Goal: Task Accomplishment & Management: Manage account settings

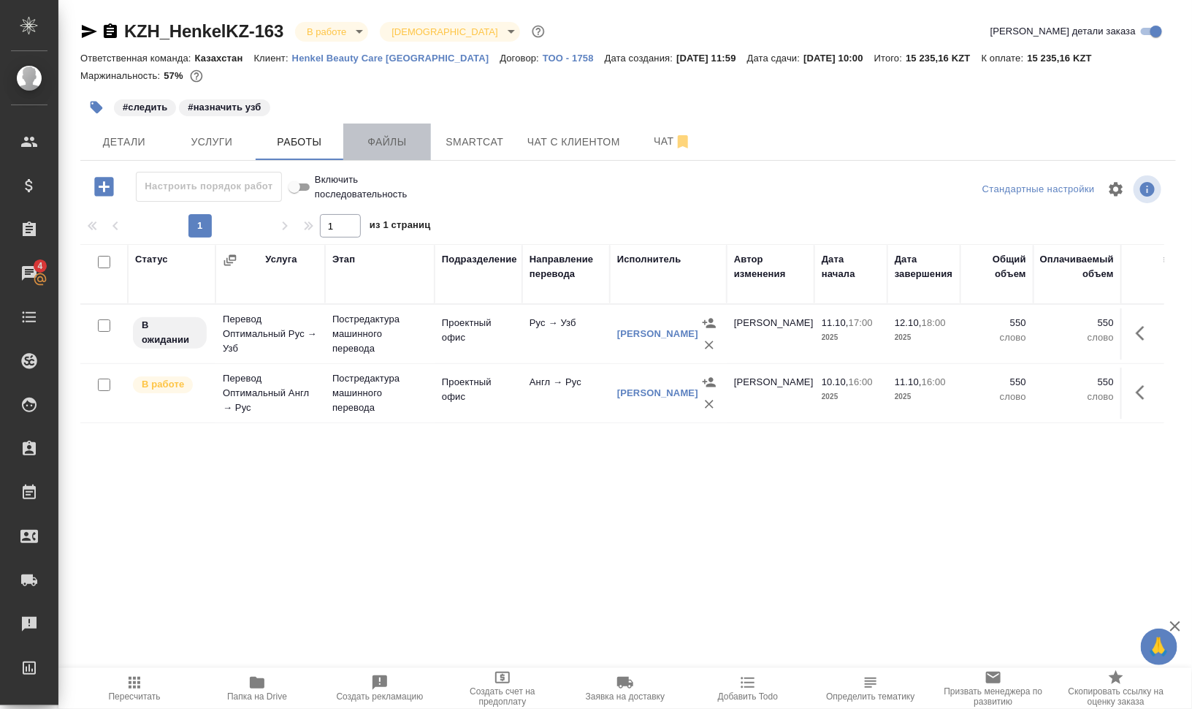
click at [389, 134] on span "Файлы" at bounding box center [387, 142] width 70 height 18
click at [260, 135] on button "Работы" at bounding box center [300, 141] width 88 height 37
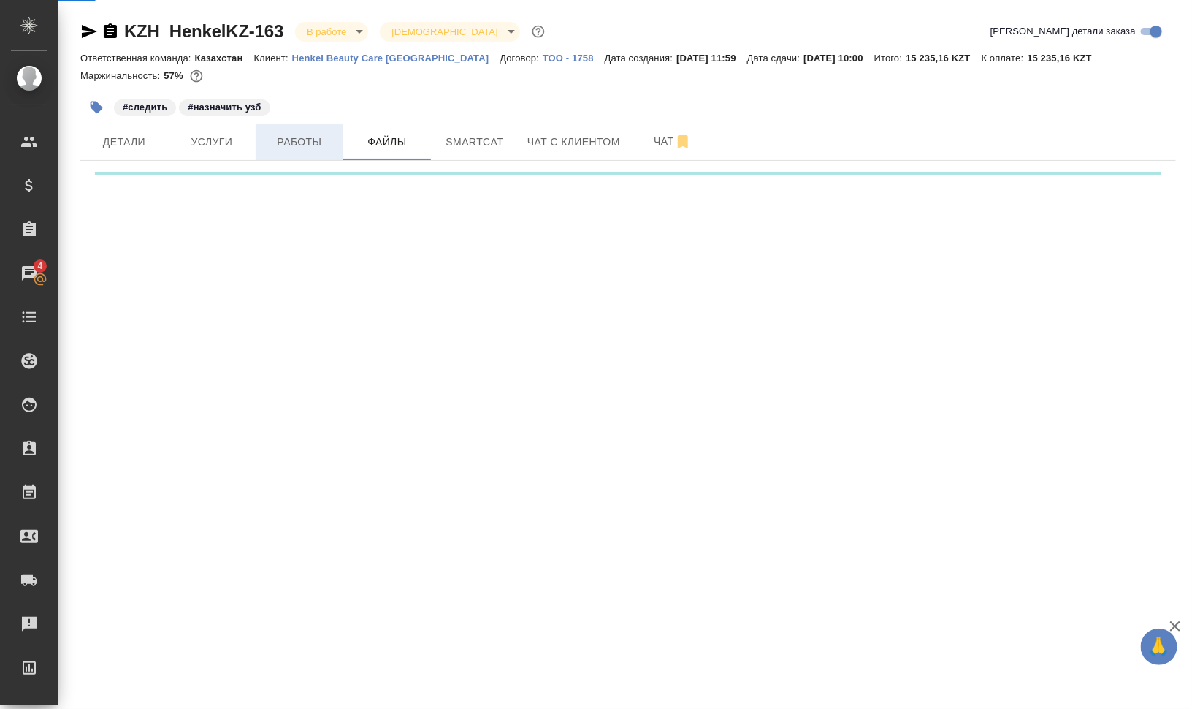
click at [260, 135] on button "Работы" at bounding box center [300, 141] width 88 height 37
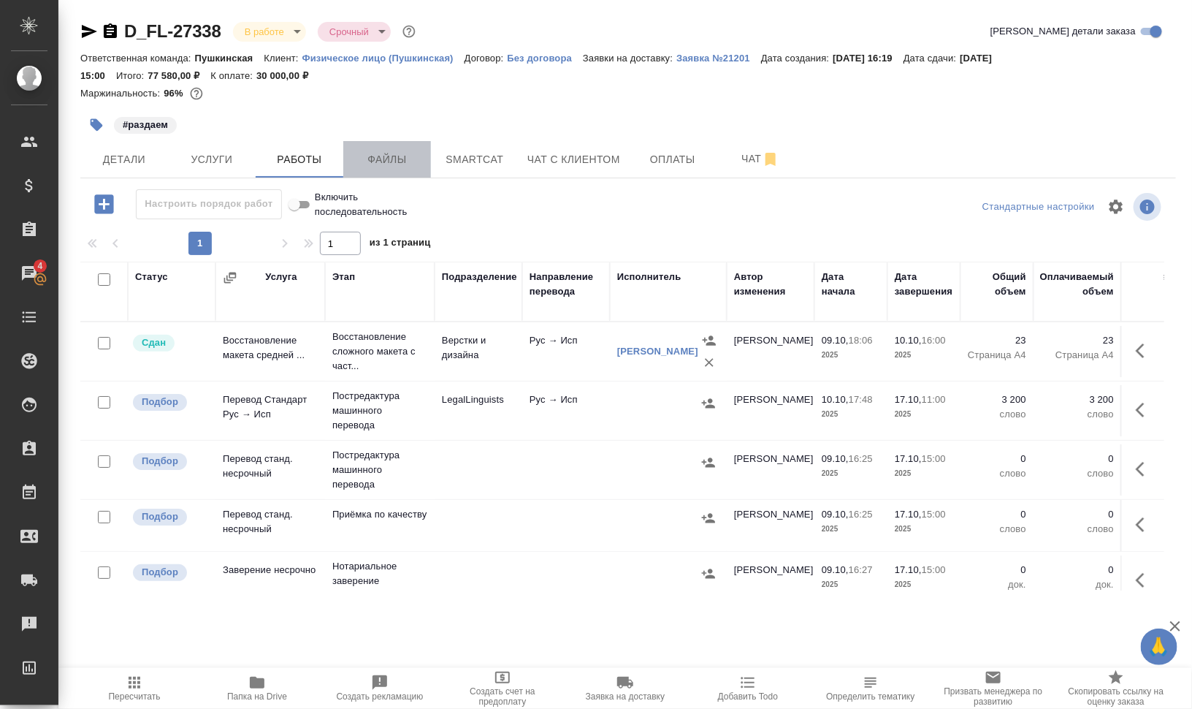
click at [408, 149] on button "Файлы" at bounding box center [387, 159] width 88 height 37
click at [285, 148] on button "Работы" at bounding box center [300, 159] width 88 height 37
click at [706, 399] on icon "button" at bounding box center [708, 403] width 15 height 15
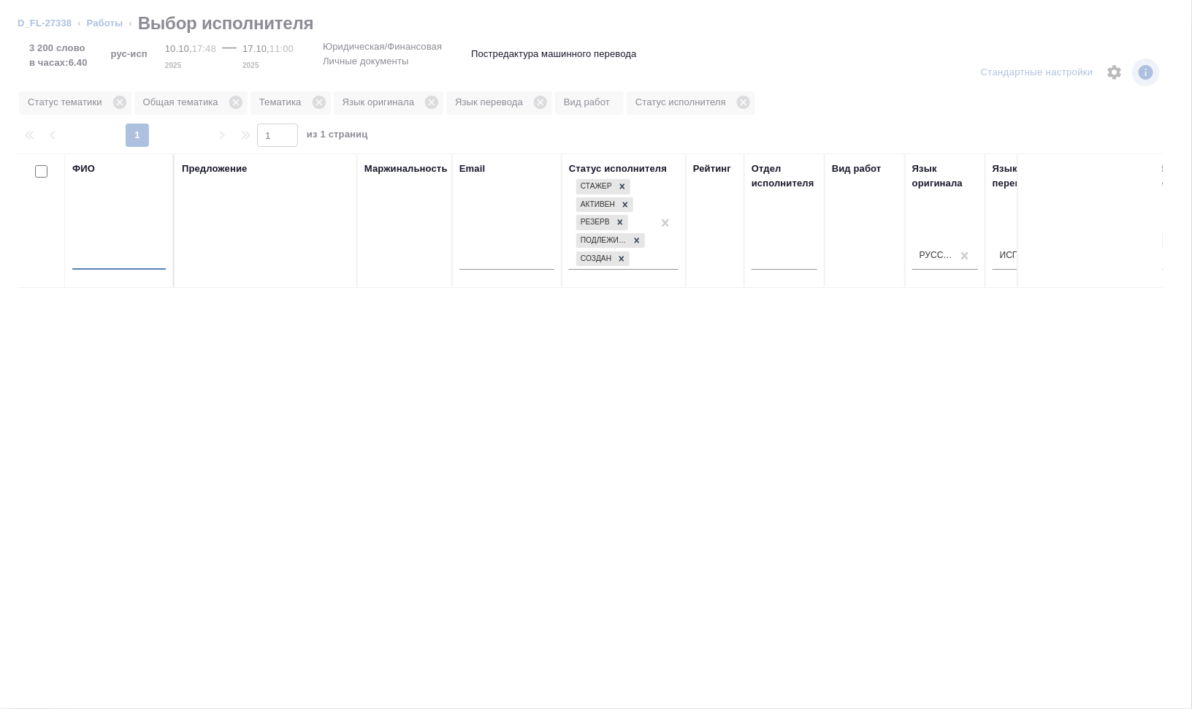
click at [119, 253] on input "text" at bounding box center [119, 260] width 94 height 18
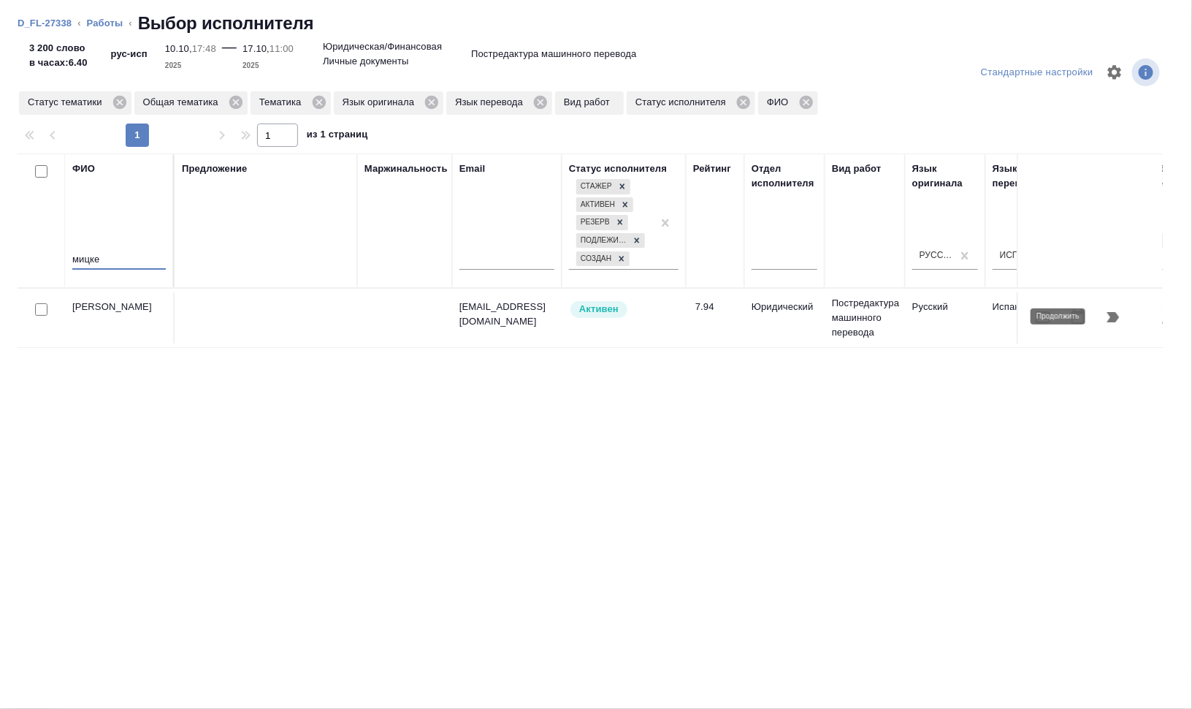
type input "мицке"
click at [1121, 315] on icon "button" at bounding box center [1114, 317] width 18 height 18
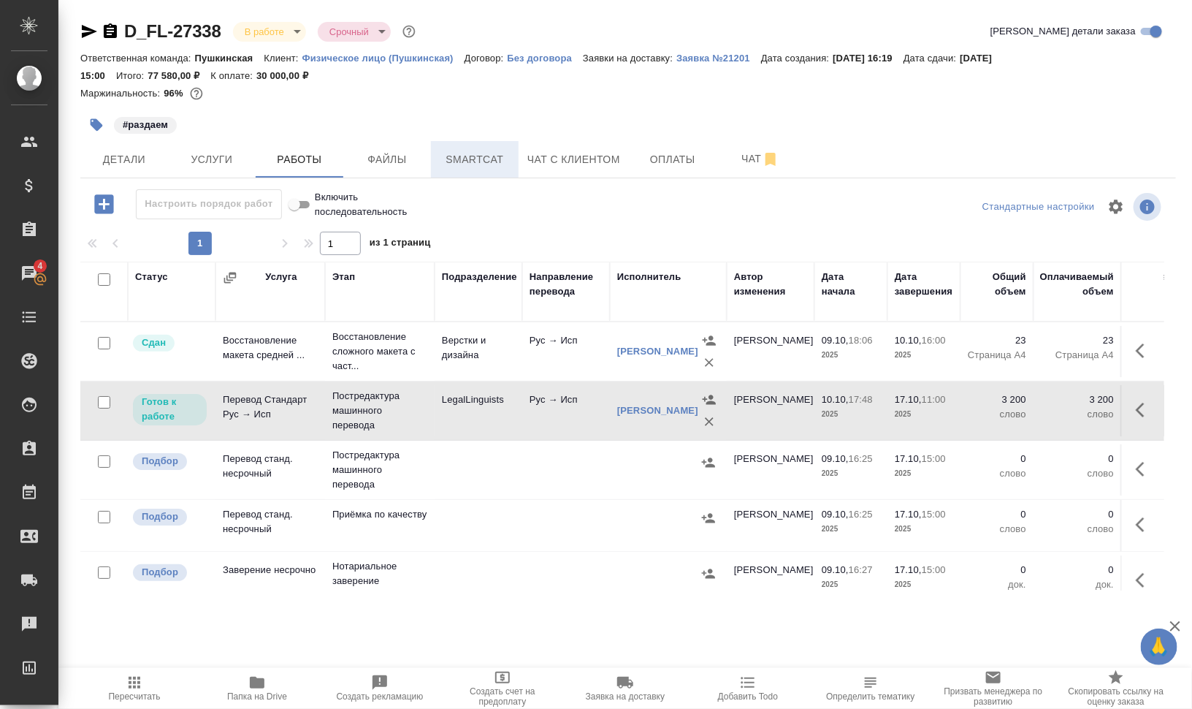
click at [468, 161] on span "Smartcat" at bounding box center [475, 159] width 70 height 18
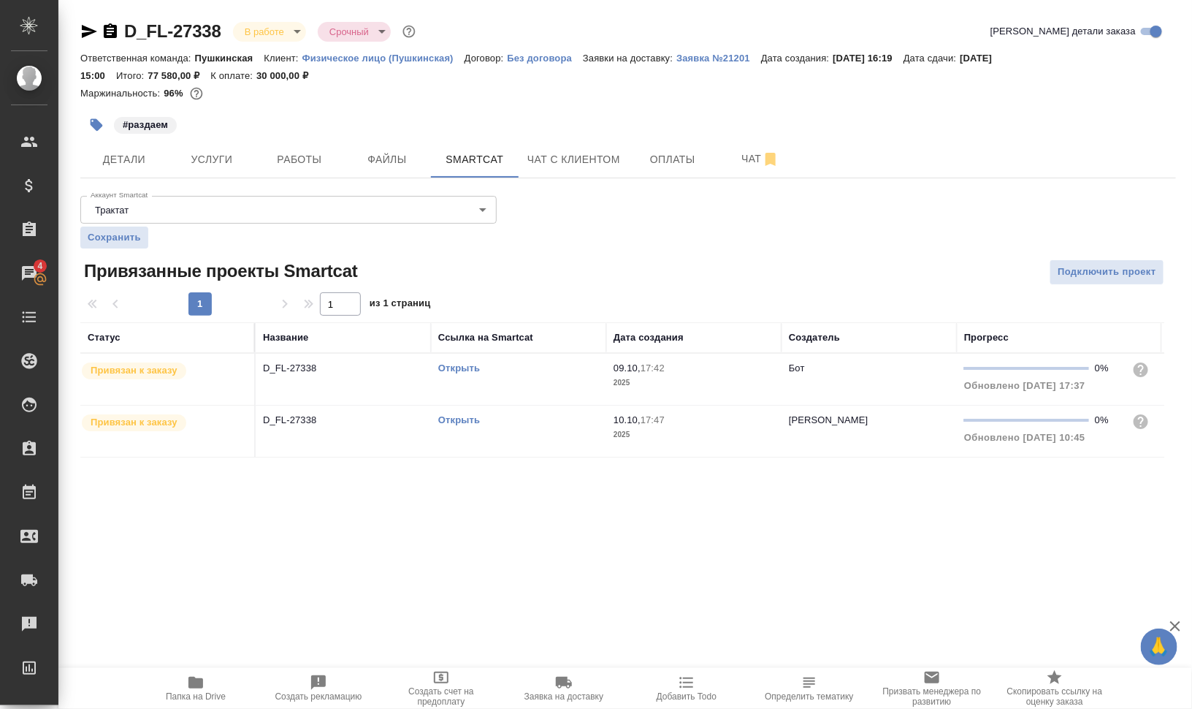
click at [462, 422] on link "Открыть" at bounding box center [459, 419] width 42 height 11
click at [298, 145] on button "Работы" at bounding box center [300, 159] width 88 height 37
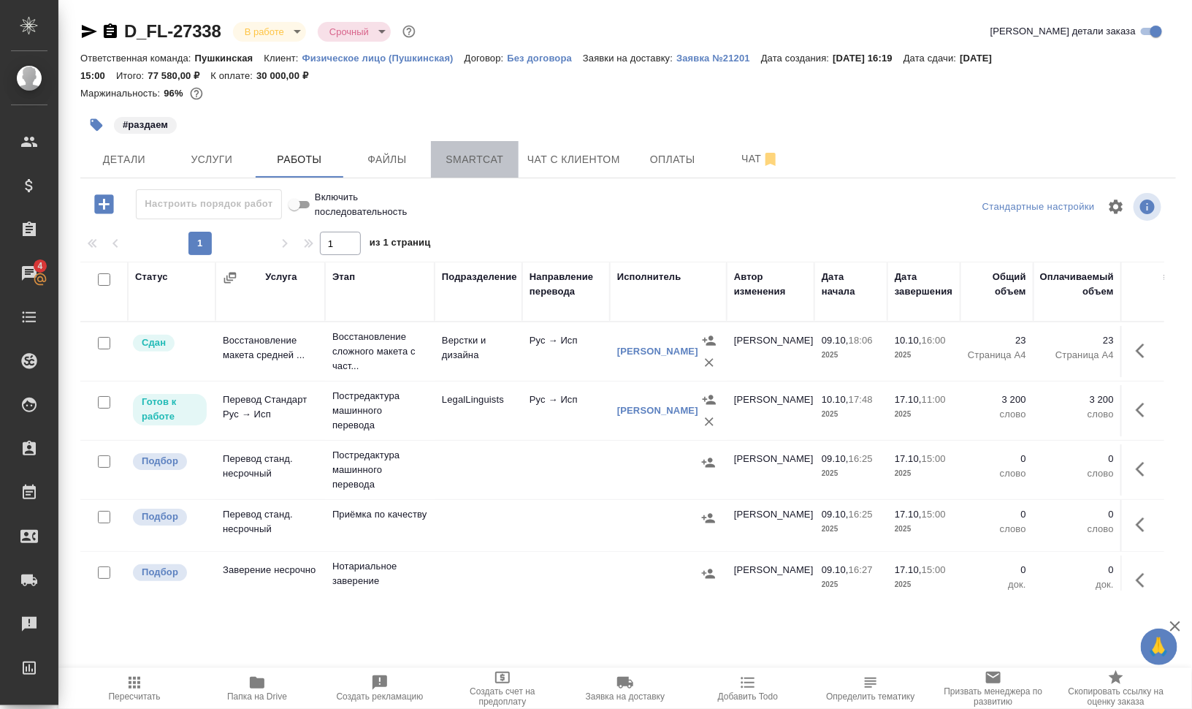
click at [457, 159] on span "Smartcat" at bounding box center [475, 159] width 70 height 18
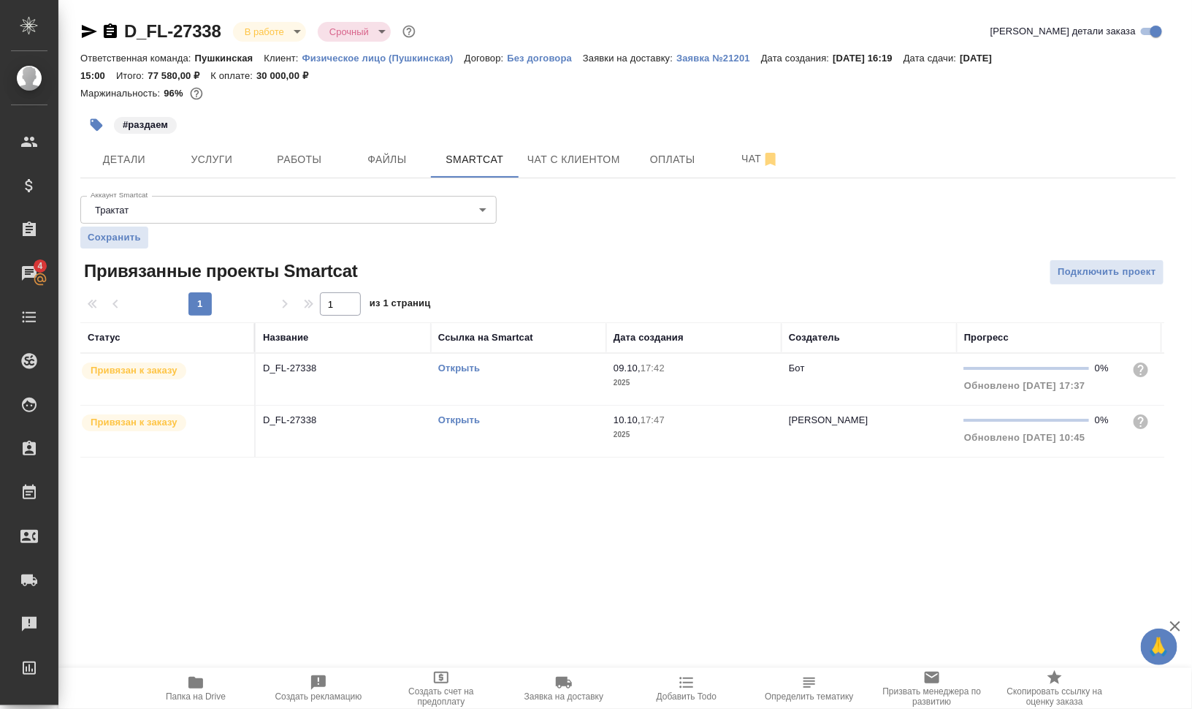
click at [451, 419] on link "Открыть" at bounding box center [459, 419] width 42 height 11
click at [519, 393] on td "Открыть" at bounding box center [518, 379] width 175 height 51
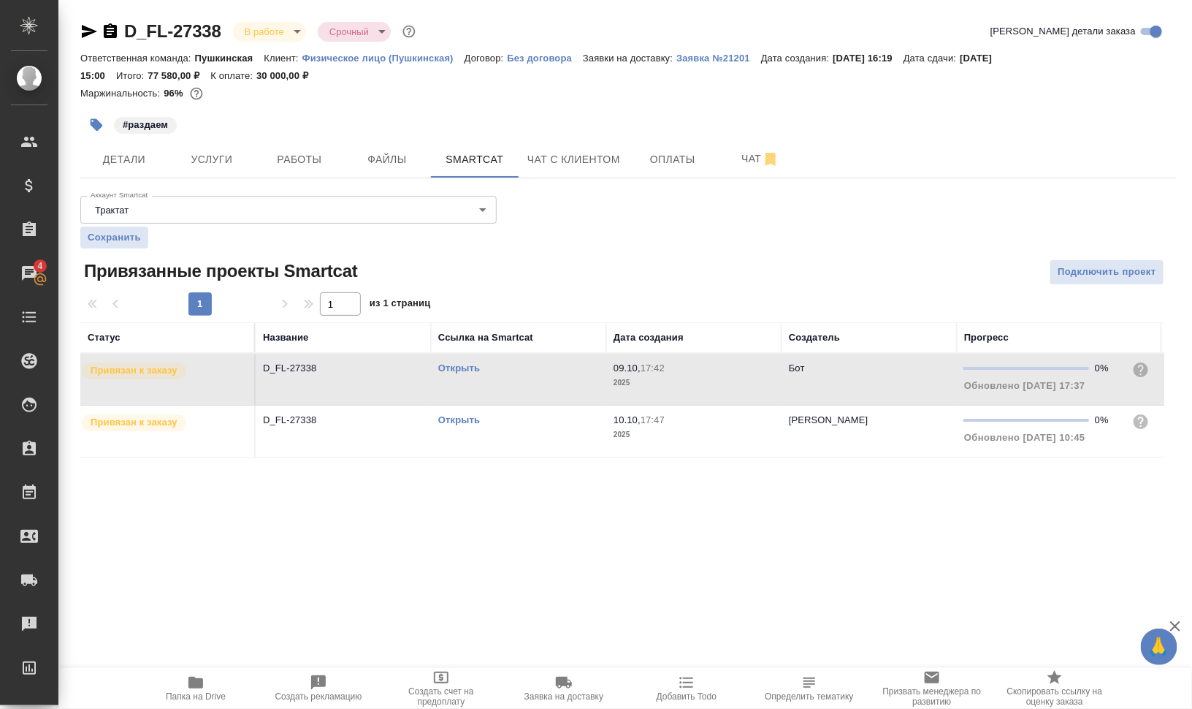
click at [519, 393] on td "Открыть" at bounding box center [518, 379] width 175 height 51
click at [297, 153] on span "Работы" at bounding box center [299, 159] width 70 height 18
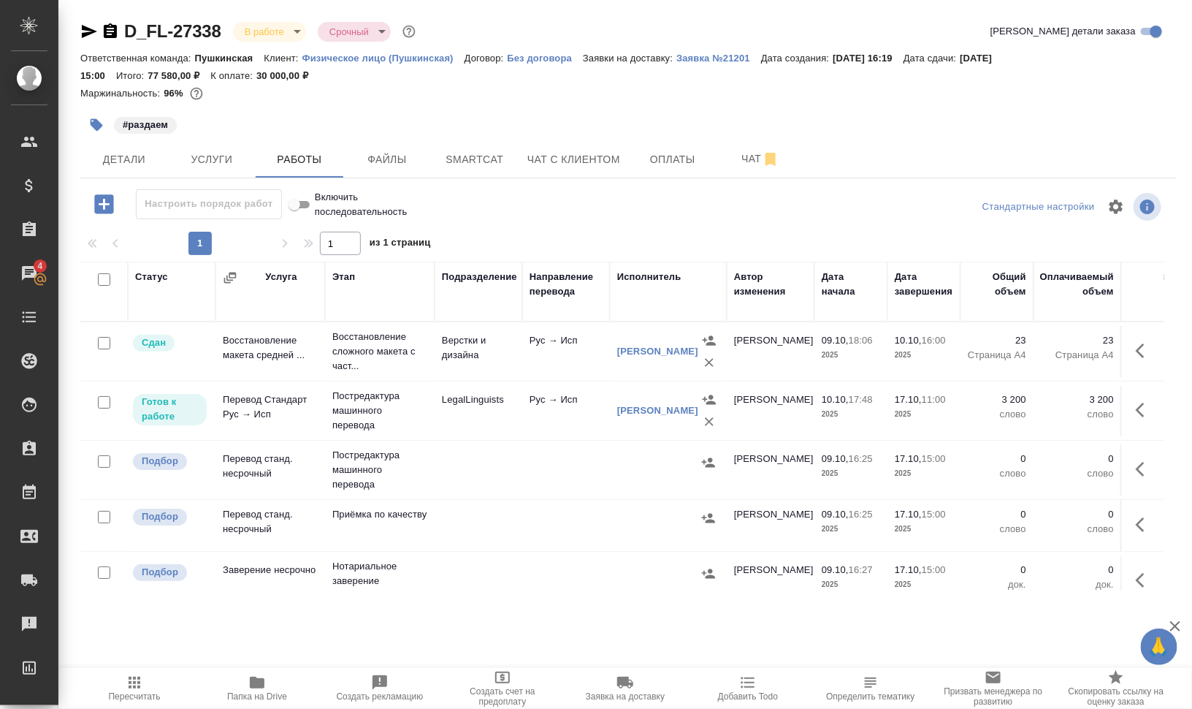
click at [103, 462] on input "checkbox" at bounding box center [104, 461] width 12 height 12
checkbox input "true"
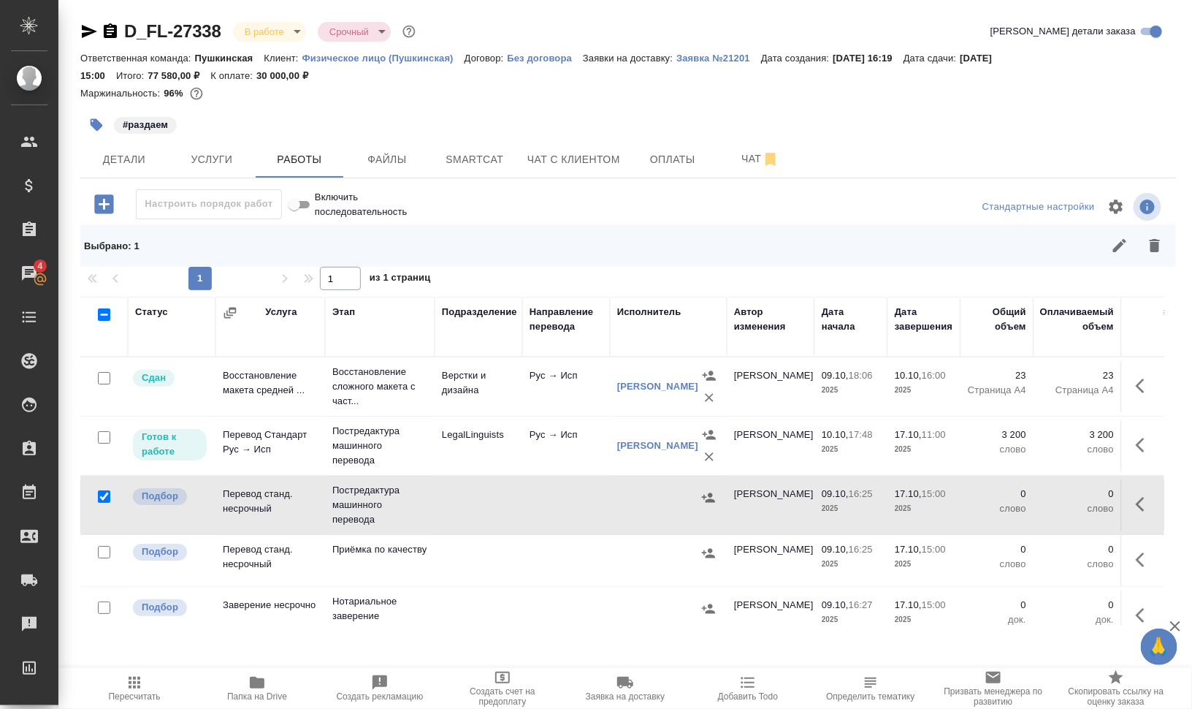
click at [104, 549] on input "checkbox" at bounding box center [104, 552] width 12 height 12
checkbox input "true"
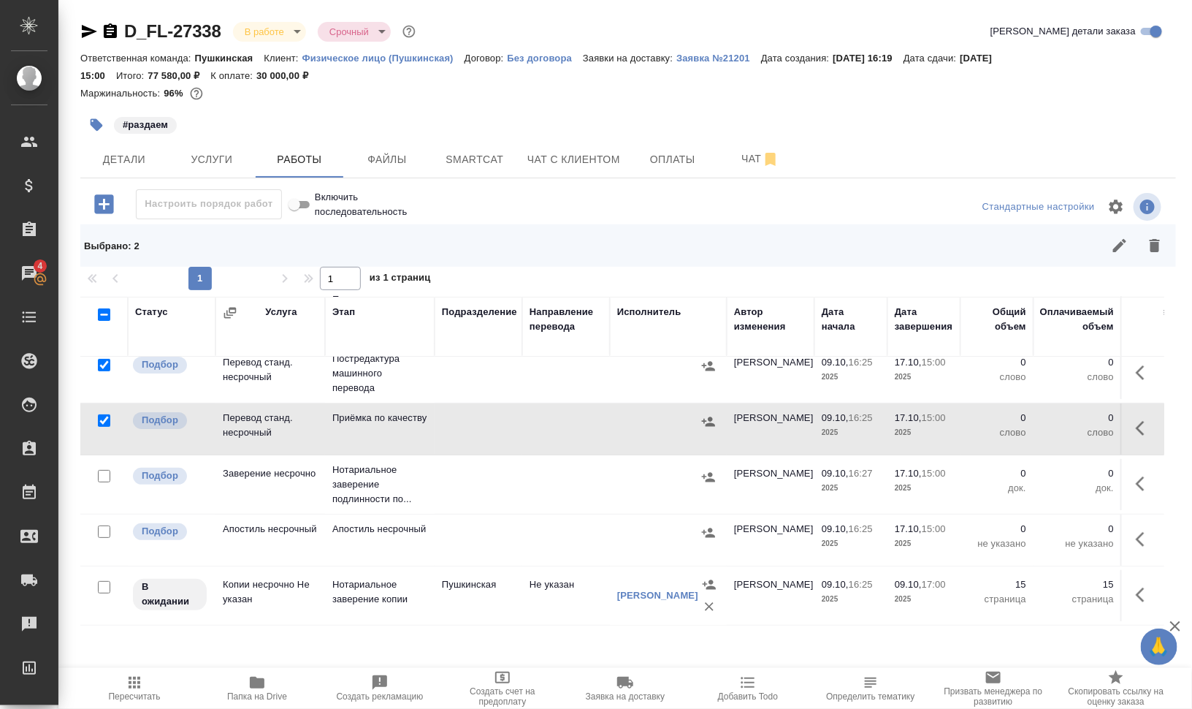
scroll to position [157, 0]
click at [1162, 246] on icon "button" at bounding box center [1155, 246] width 18 height 18
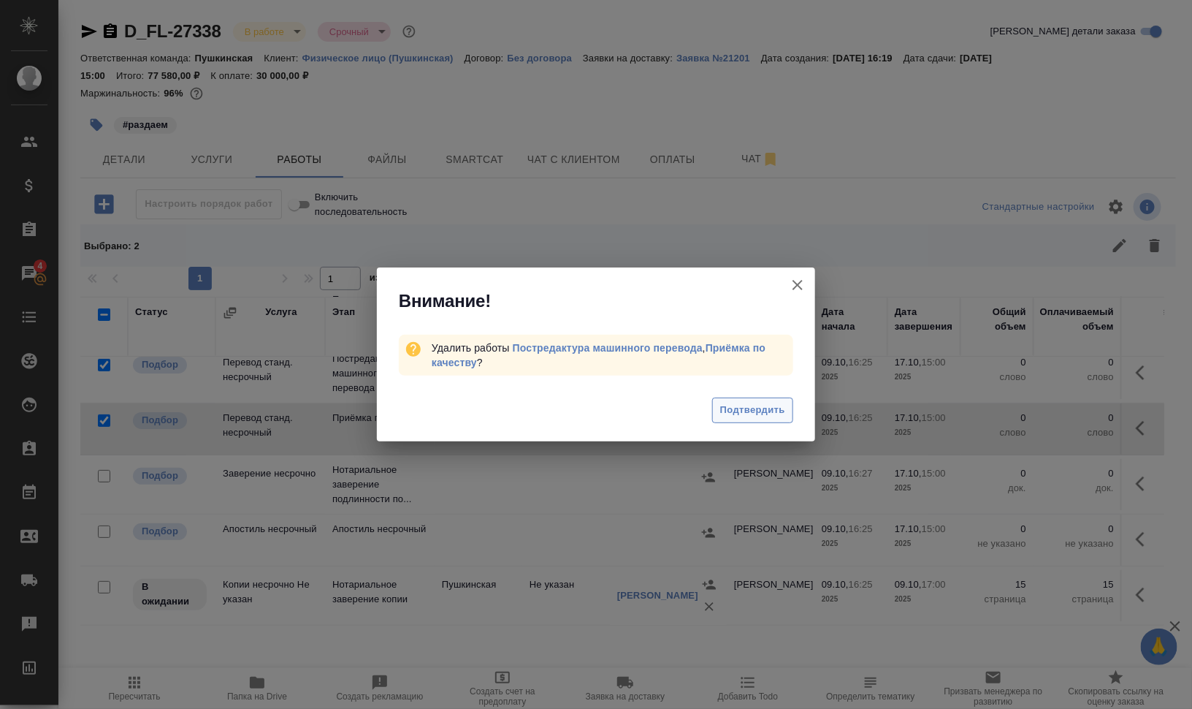
click at [747, 411] on span "Подтвердить" at bounding box center [752, 410] width 65 height 17
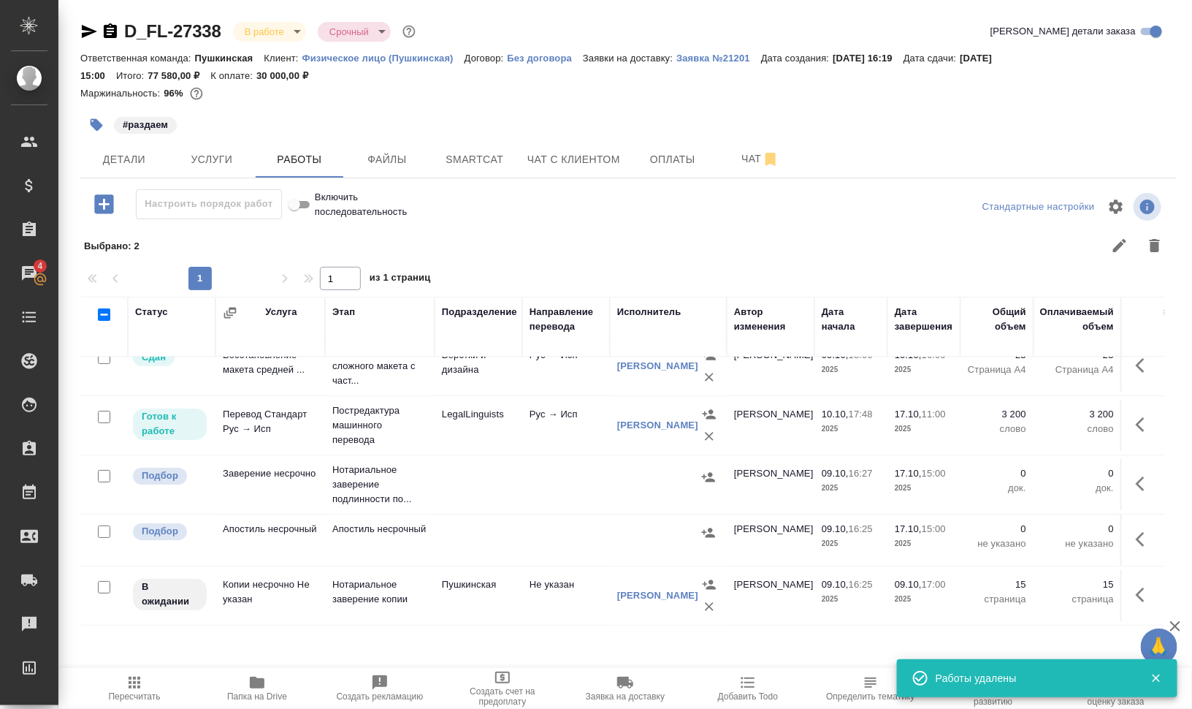
scroll to position [46, 0]
click at [95, 122] on icon "button" at bounding box center [97, 125] width 12 height 12
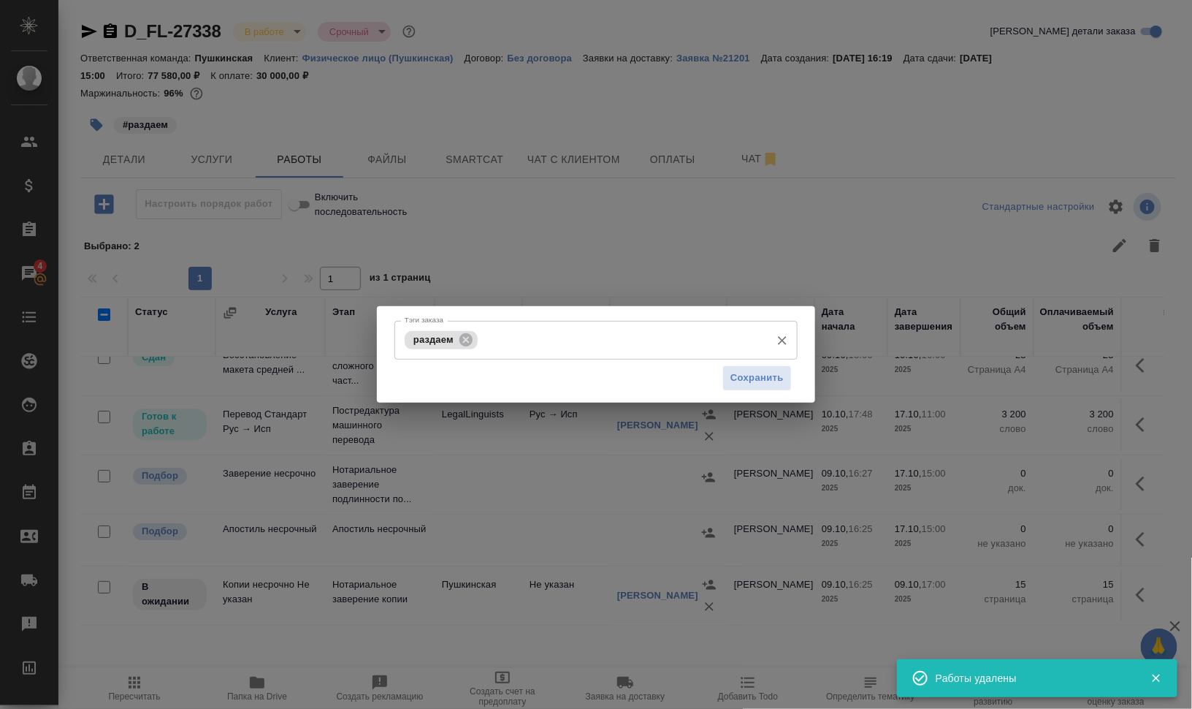
drag, startPoint x: 469, startPoint y: 337, endPoint x: 494, endPoint y: 342, distance: 25.2
click at [468, 338] on icon at bounding box center [465, 338] width 13 height 13
click at [500, 343] on input "Тэги заказа" at bounding box center [582, 339] width 362 height 25
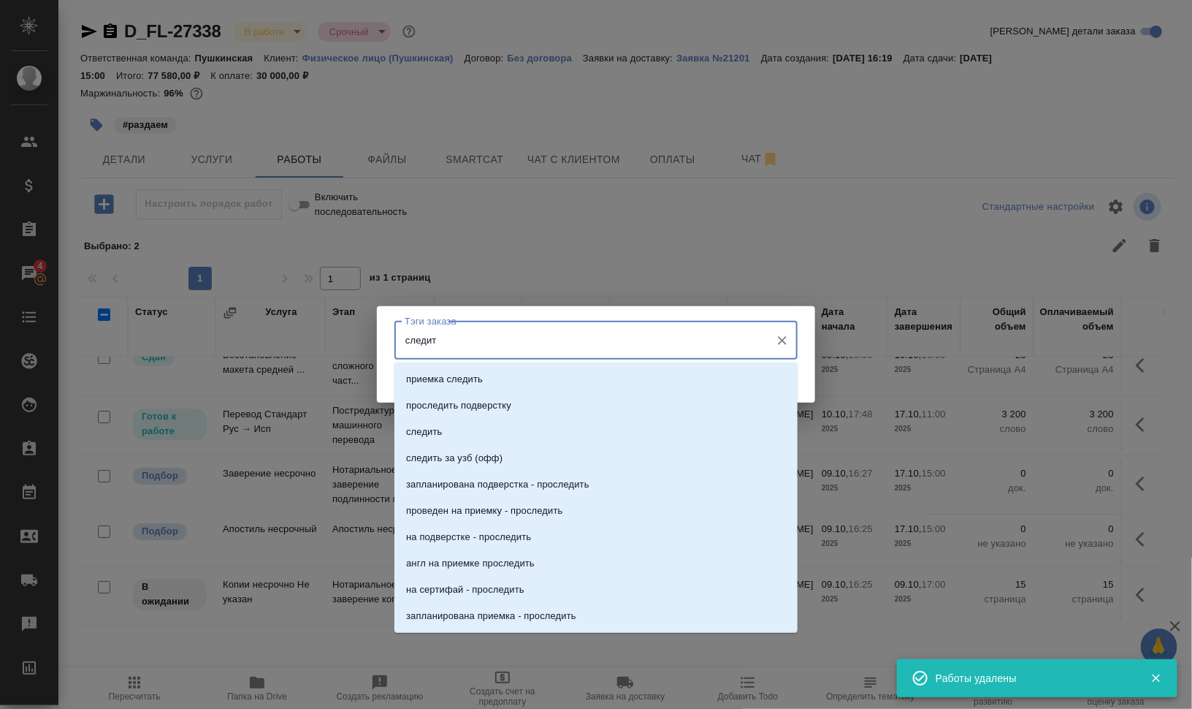
type input "следить"
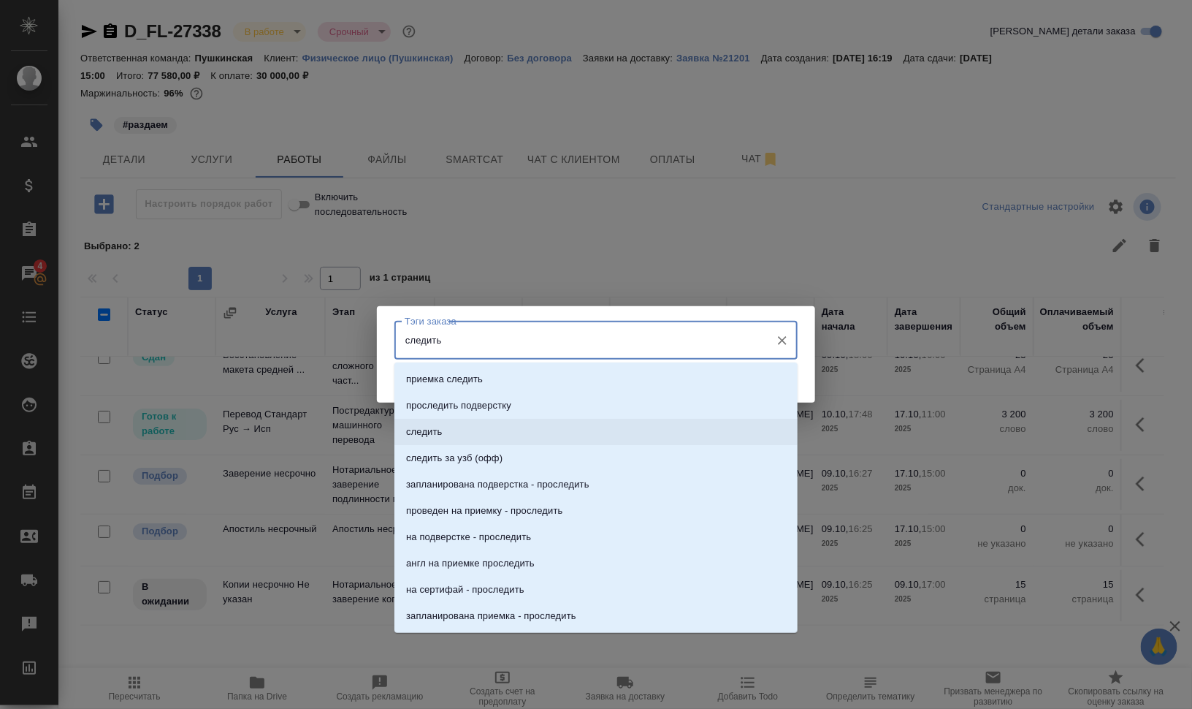
click at [499, 421] on li "следить" at bounding box center [595, 432] width 403 height 26
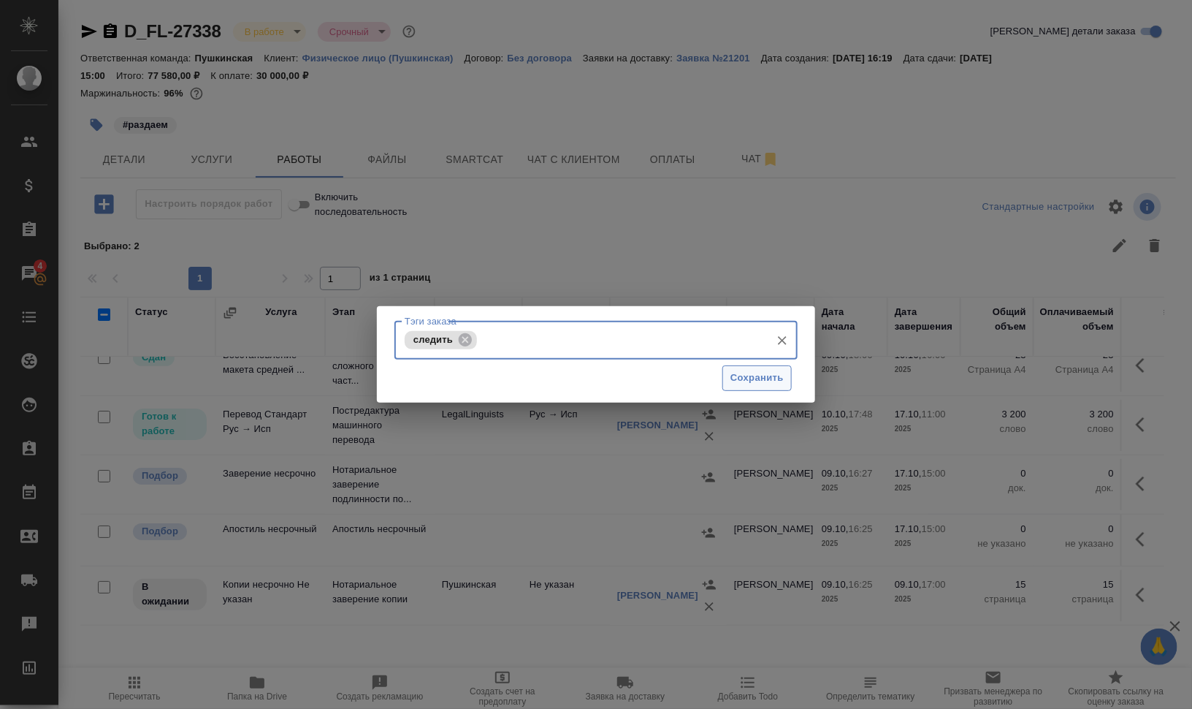
click at [734, 381] on span "Сохранить" at bounding box center [756, 378] width 53 height 17
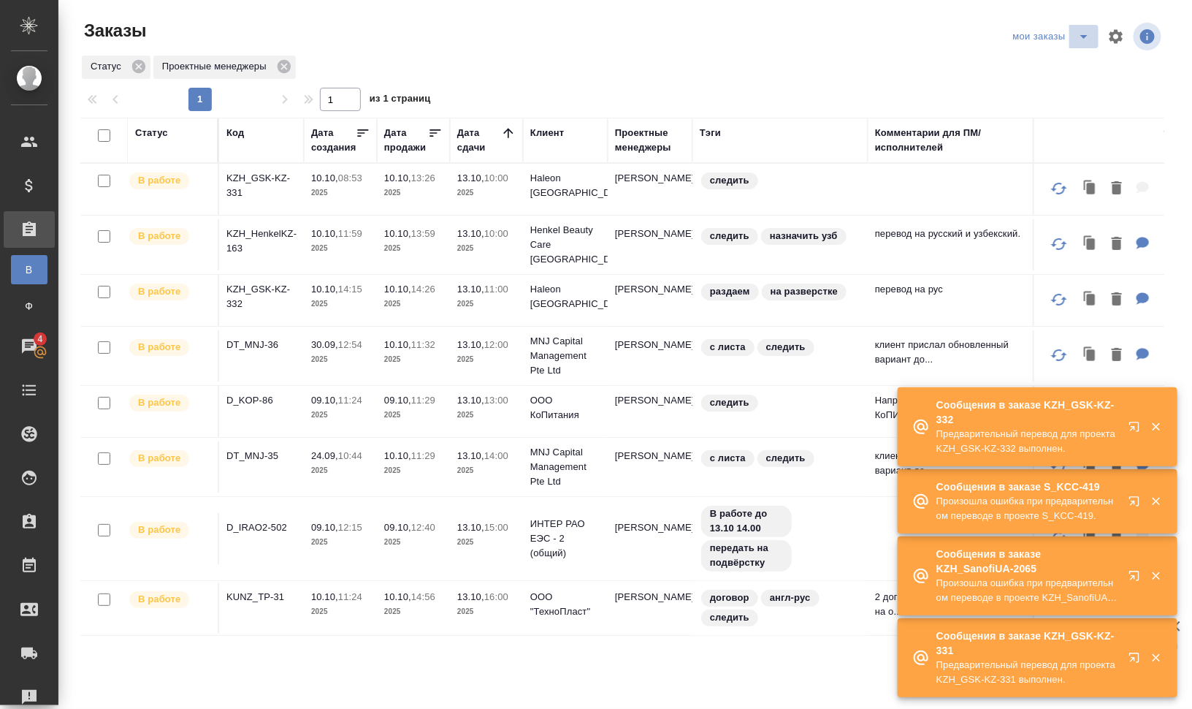
click at [1088, 37] on icon "split button" at bounding box center [1084, 37] width 18 height 18
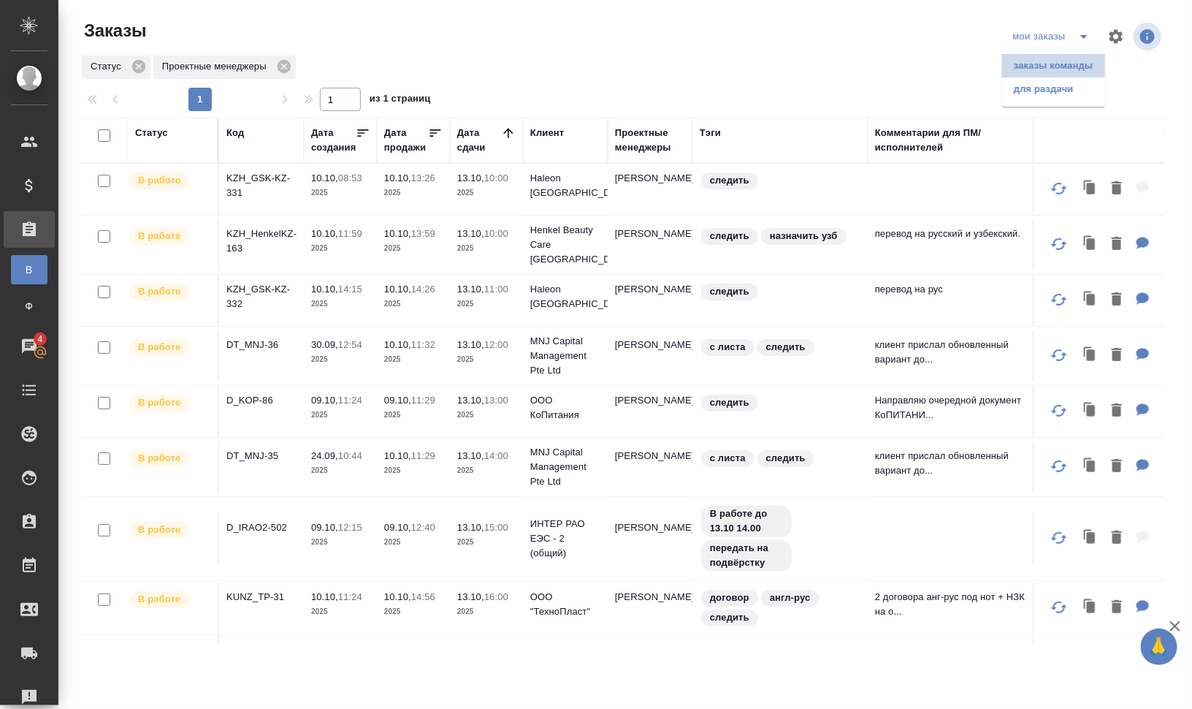
click at [1071, 64] on li "заказы команды" at bounding box center [1053, 65] width 103 height 23
click at [274, 180] on p "KZH_GSK-KZ-331" at bounding box center [261, 185] width 70 height 29
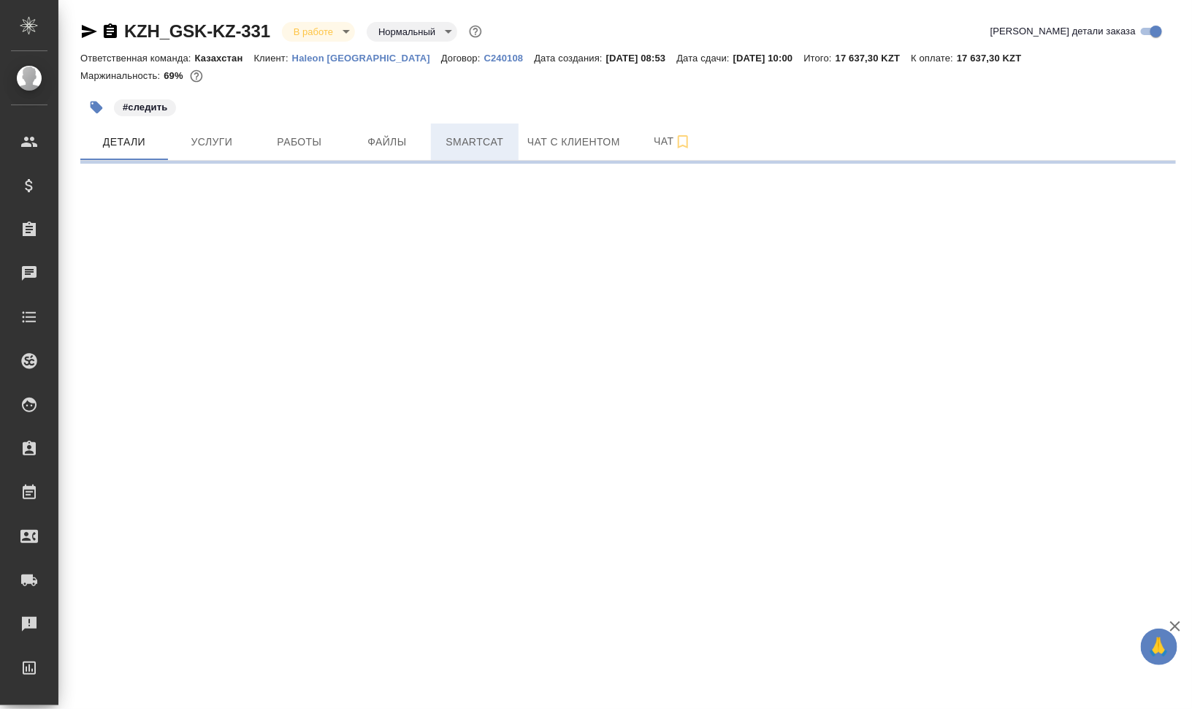
select select "RU"
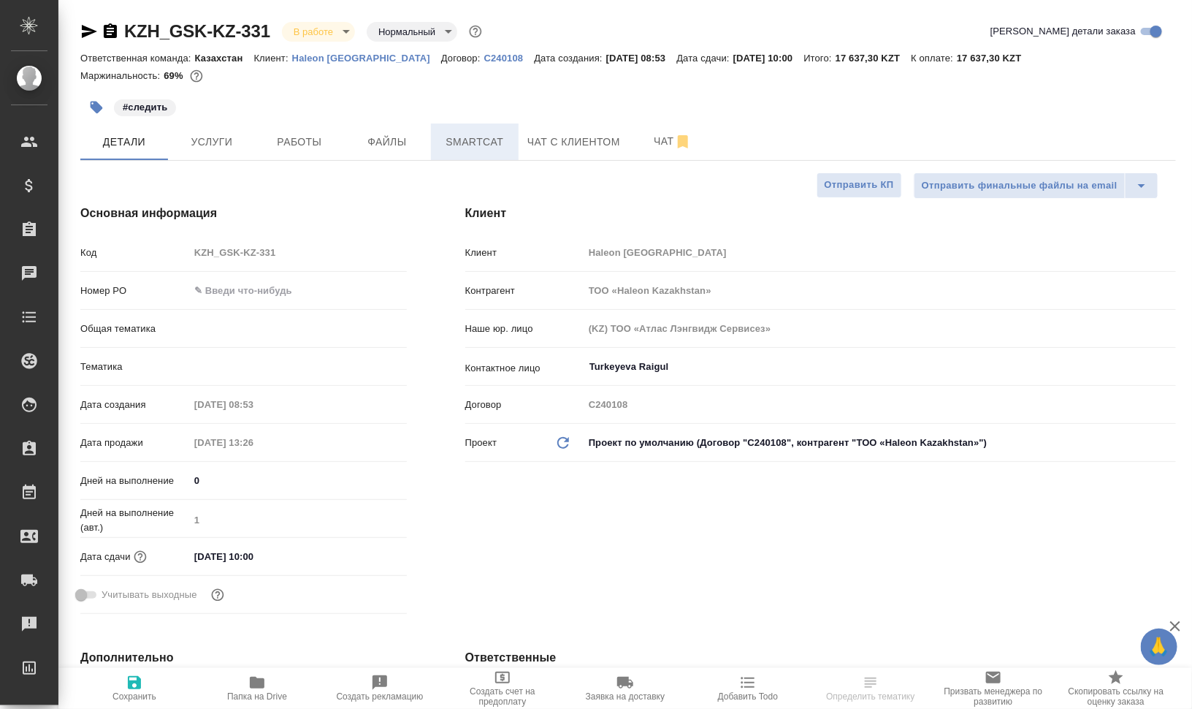
type textarea "x"
click at [455, 142] on span "Smartcat" at bounding box center [475, 142] width 70 height 18
click at [478, 139] on span "Smartcat" at bounding box center [475, 142] width 70 height 18
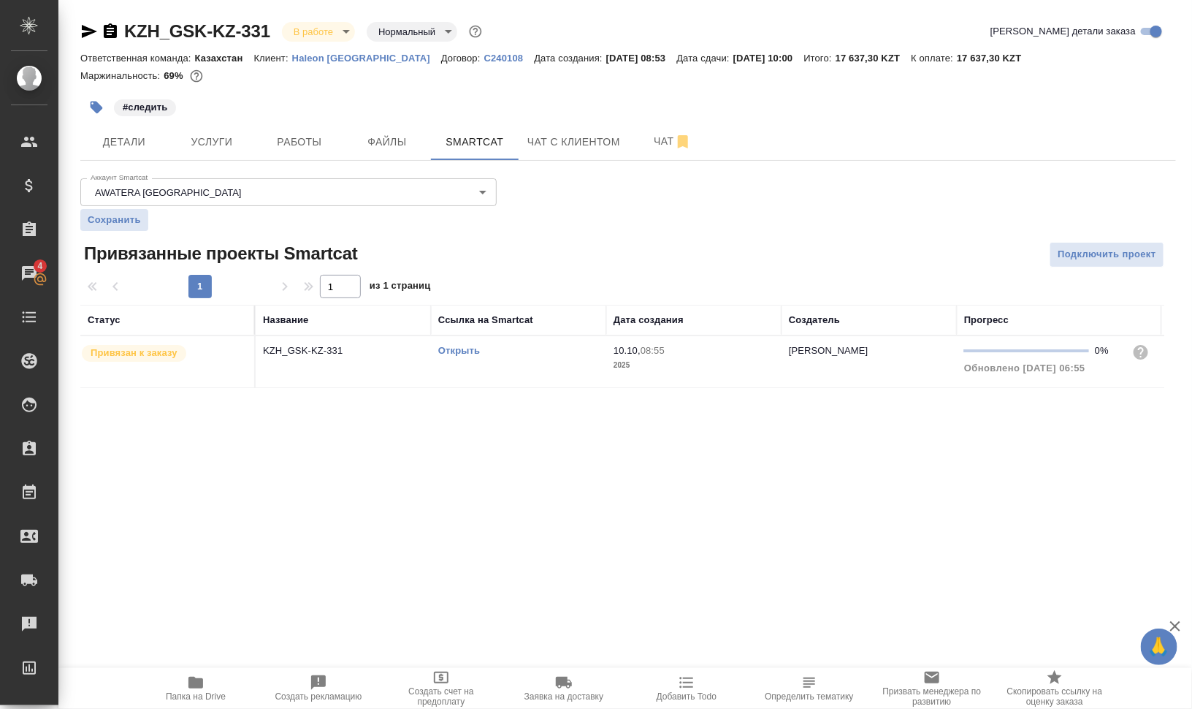
click at [470, 351] on link "Открыть" at bounding box center [459, 350] width 42 height 11
click at [514, 377] on td "Открыть" at bounding box center [518, 361] width 175 height 51
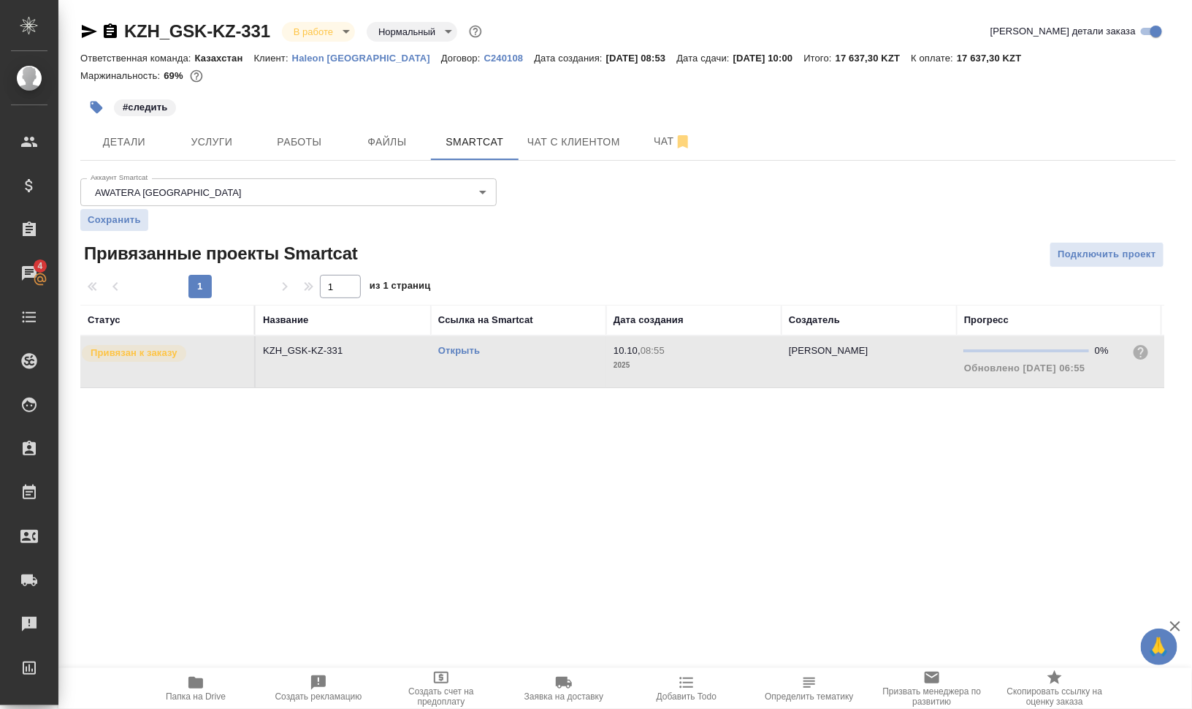
click at [514, 377] on td "Открыть" at bounding box center [518, 361] width 175 height 51
click at [289, 135] on span "Работы" at bounding box center [299, 142] width 70 height 18
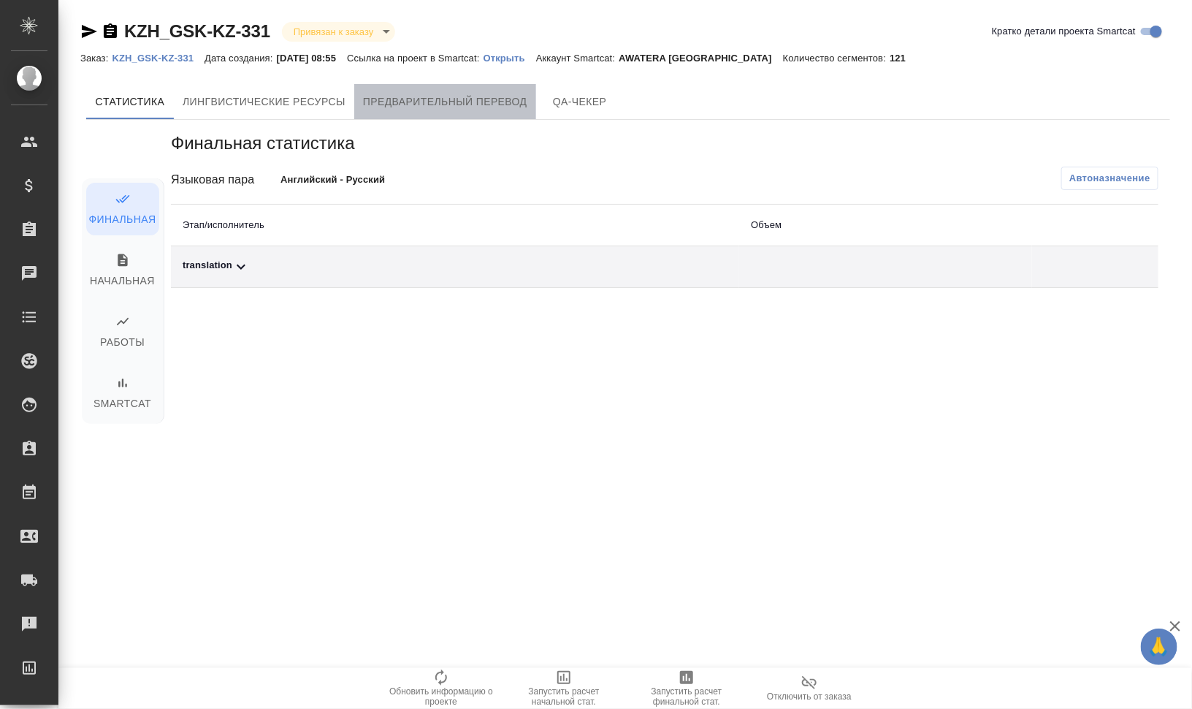
click at [463, 104] on span "Предварительный перевод" at bounding box center [445, 102] width 164 height 18
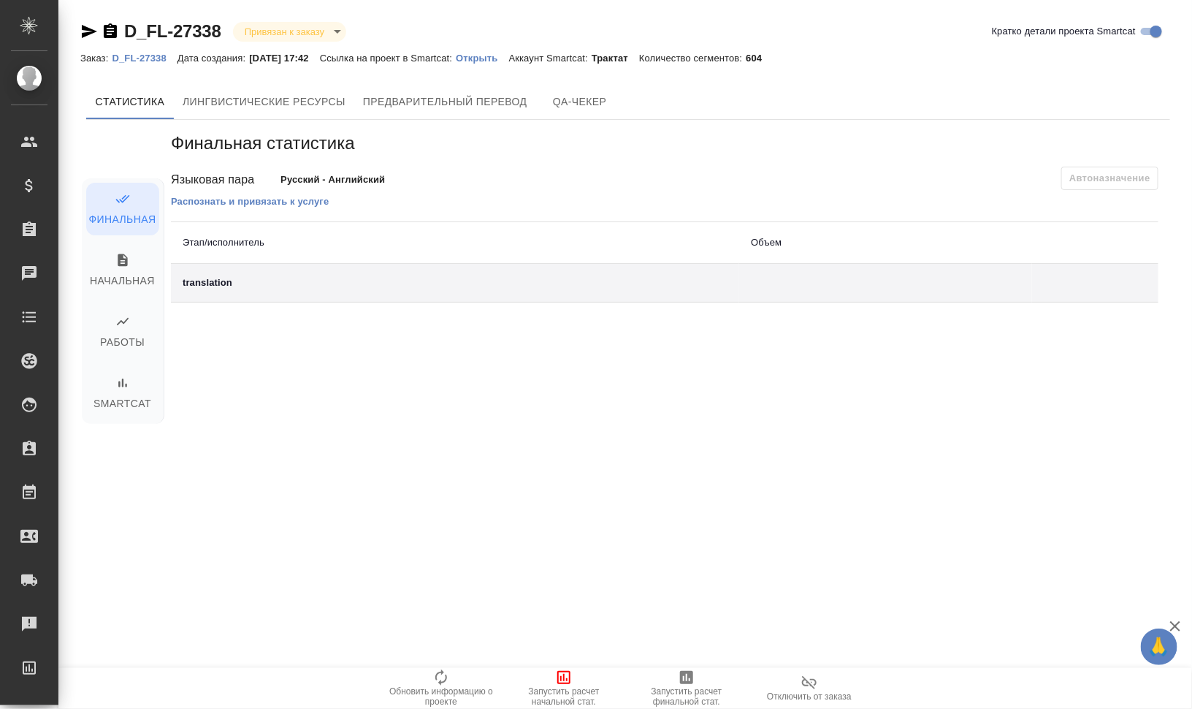
click at [828, 698] on span "Отключить от заказа" at bounding box center [809, 696] width 85 height 10
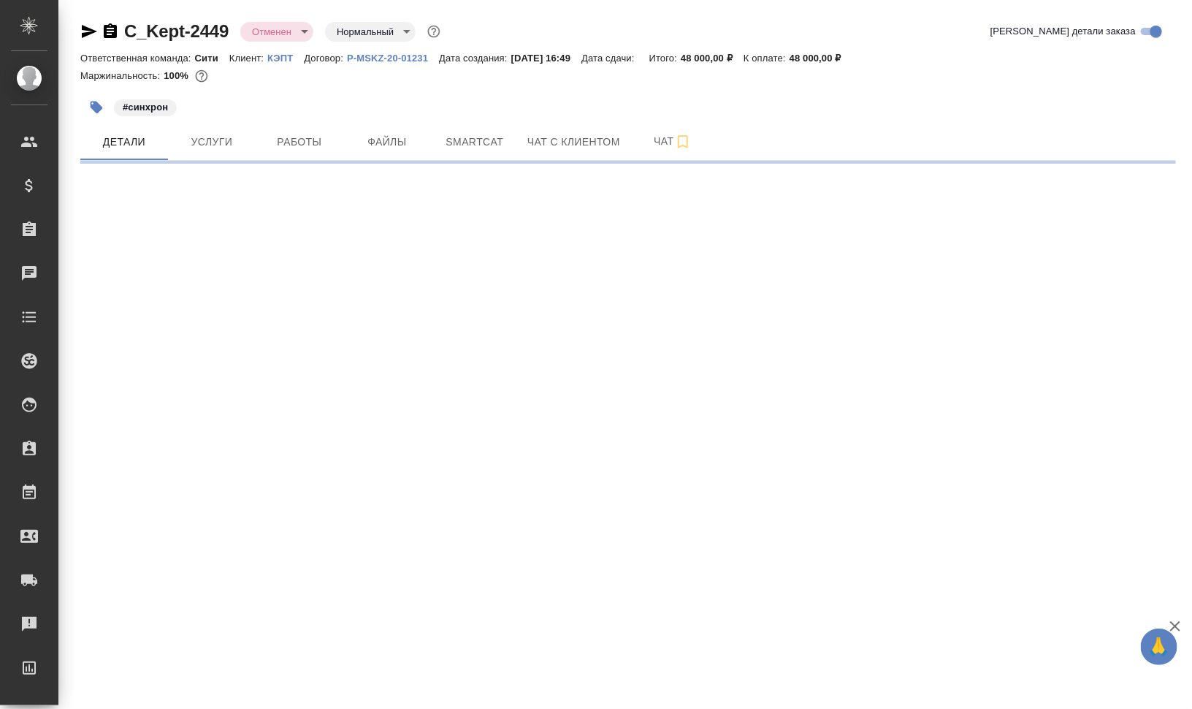
select select "RU"
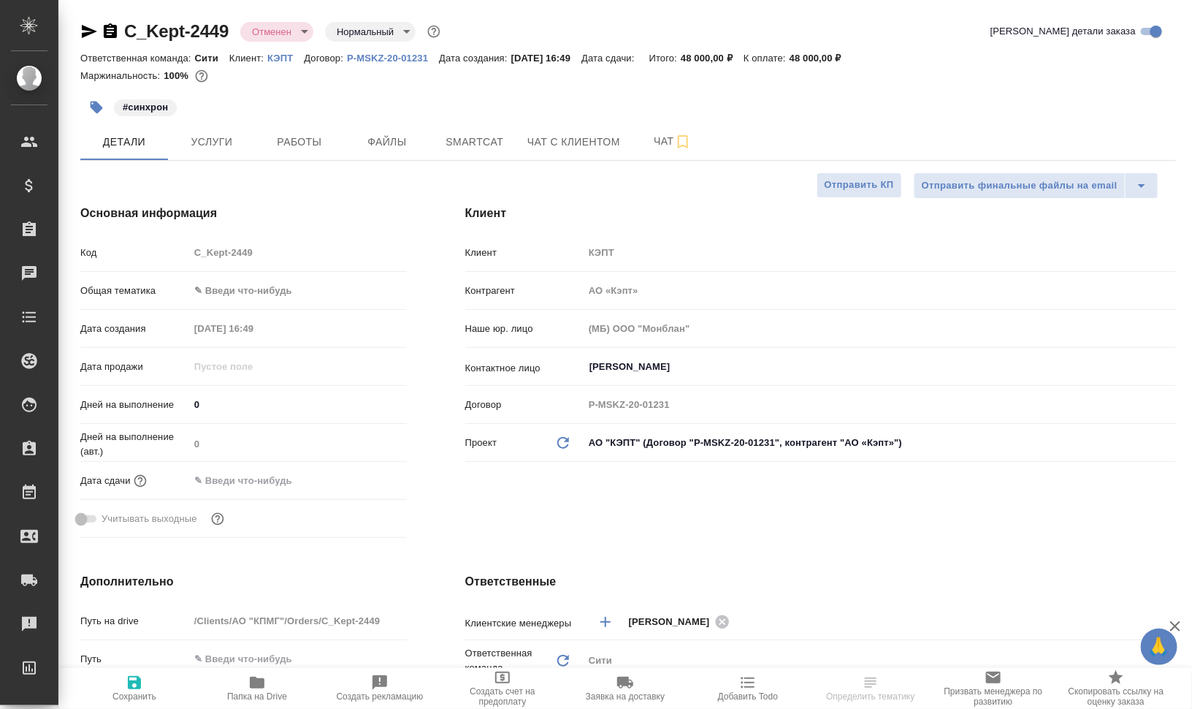
type textarea "x"
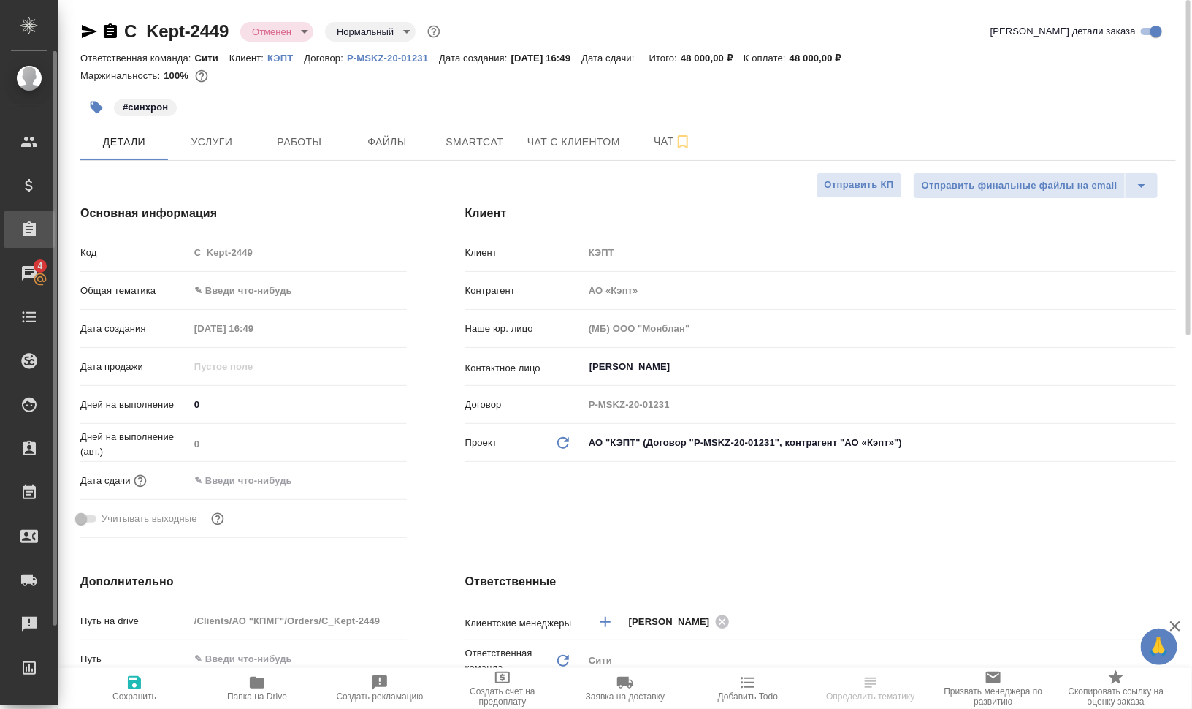
type textarea "x"
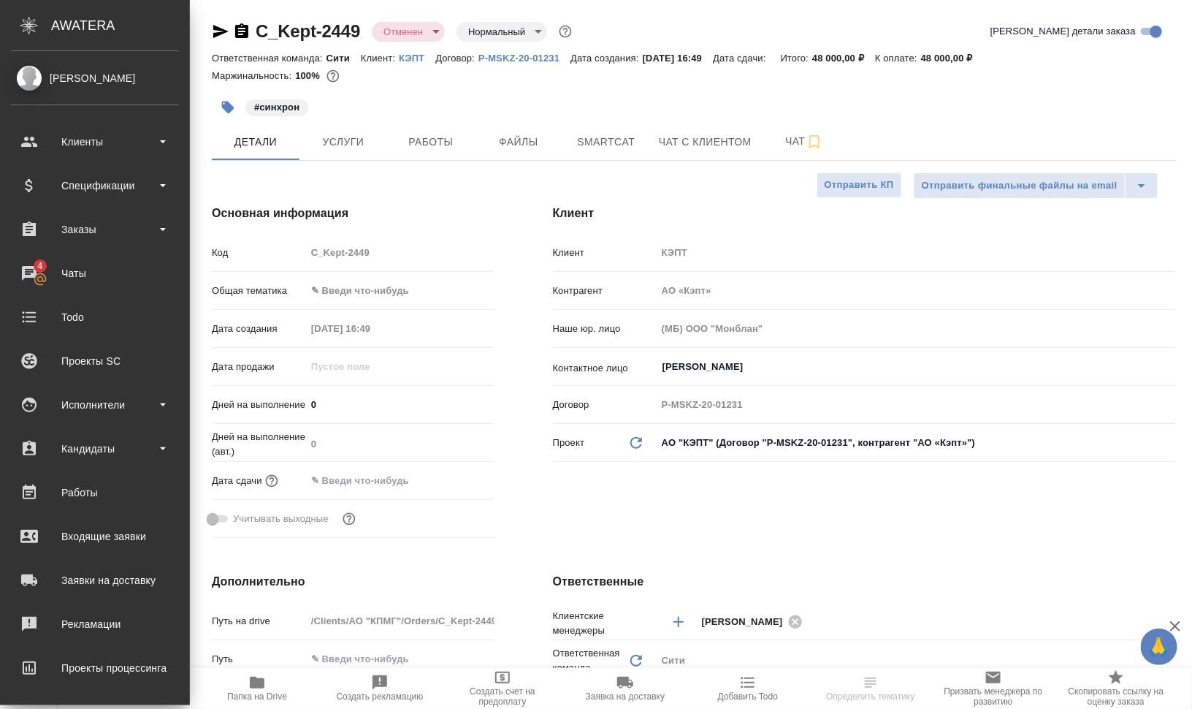
type textarea "x"
